Goal: Navigation & Orientation: Find specific page/section

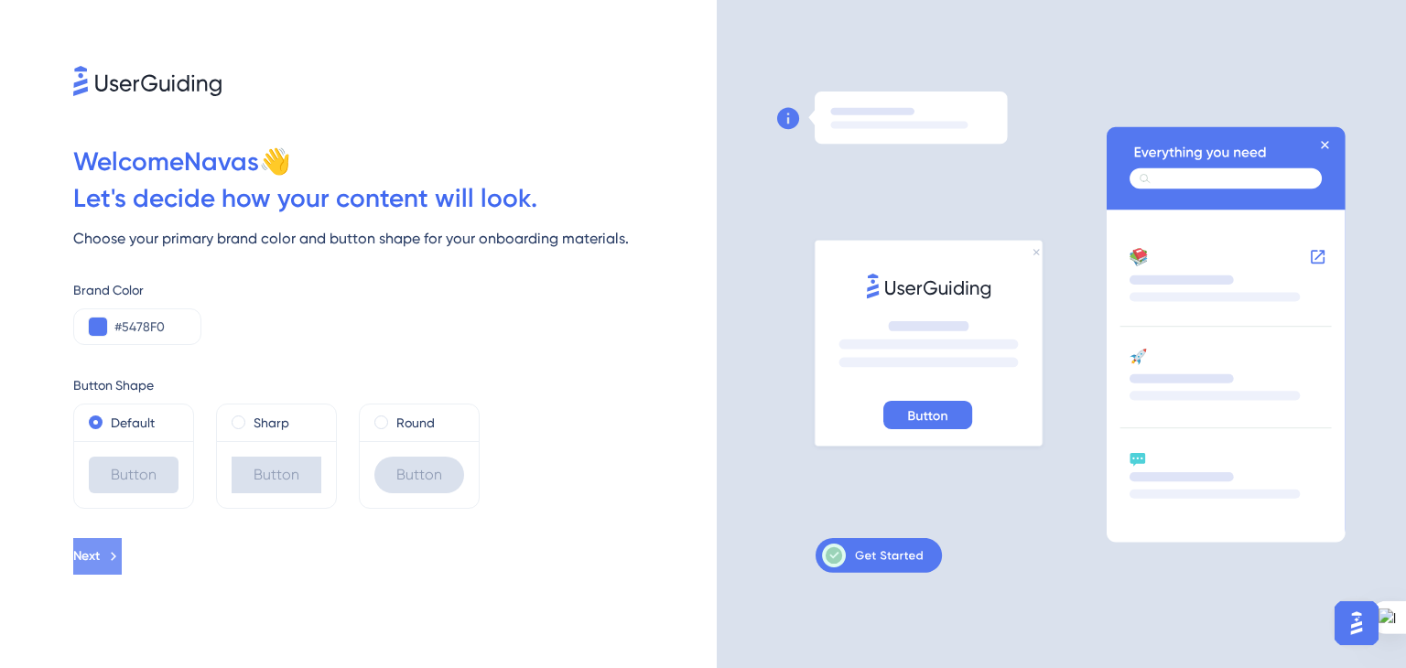
drag, startPoint x: 850, startPoint y: 557, endPoint x: 125, endPoint y: 565, distance: 725.1
click at [125, 565] on div "Welcome Navas 👋 Let ' s decide how your content will look. Choose your primary …" at bounding box center [703, 334] width 1406 height 668
click at [100, 565] on span "Next" at bounding box center [86, 557] width 27 height 22
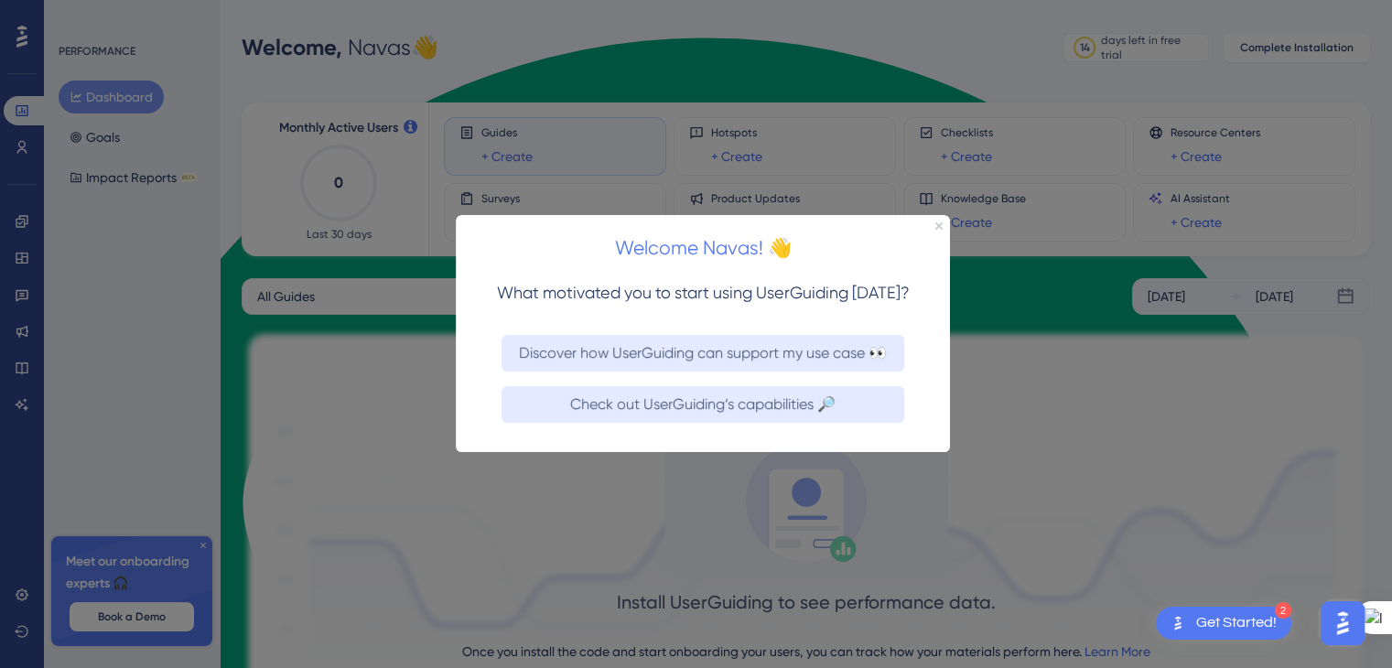
click at [456, 374] on html "Welcome Navas! 👋 What motivated you to start using UserGuiding [DATE]? Discover…" at bounding box center [703, 333] width 494 height 237
click at [117, 374] on div at bounding box center [696, 334] width 1392 height 668
click at [937, 233] on div "Welcome Navas! 👋" at bounding box center [703, 243] width 494 height 57
click at [937, 225] on icon "Close Preview" at bounding box center [939, 225] width 7 height 7
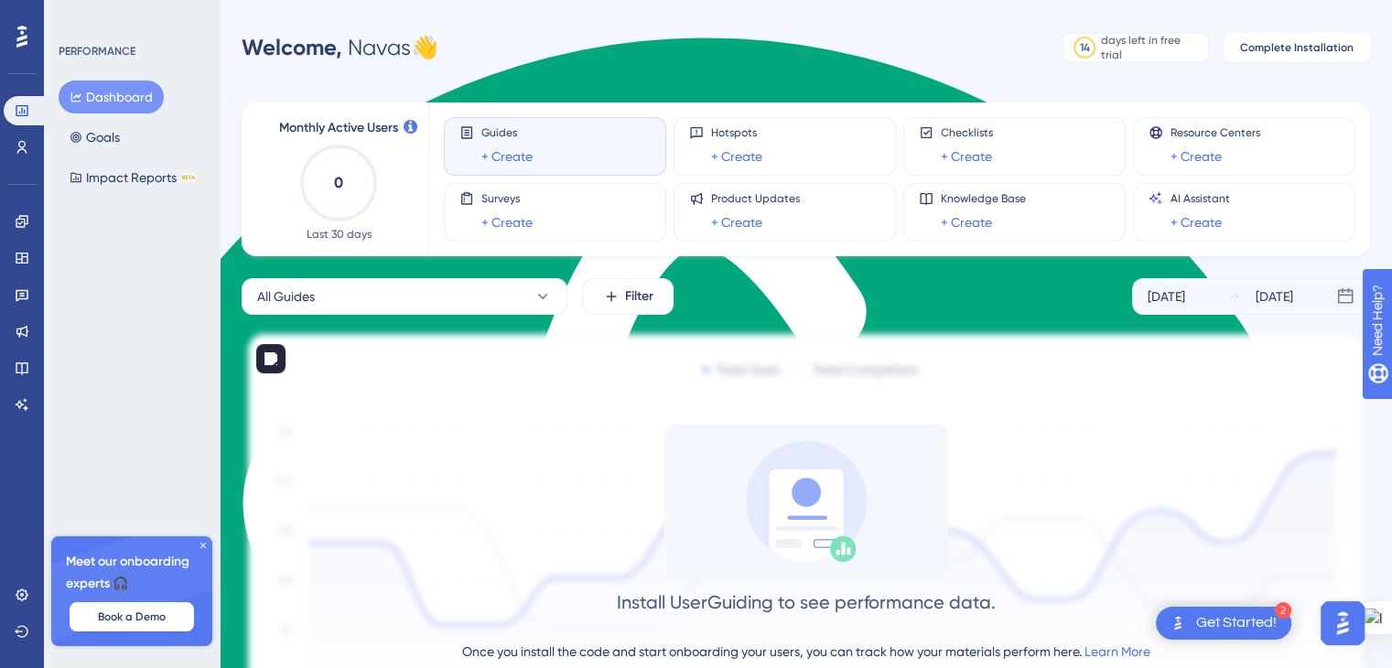
click at [619, 419] on img at bounding box center [806, 542] width 1129 height 424
click at [20, 38] on icon at bounding box center [21, 37] width 11 height 22
click at [29, 218] on link at bounding box center [22, 221] width 15 height 29
